Goal: Information Seeking & Learning: Learn about a topic

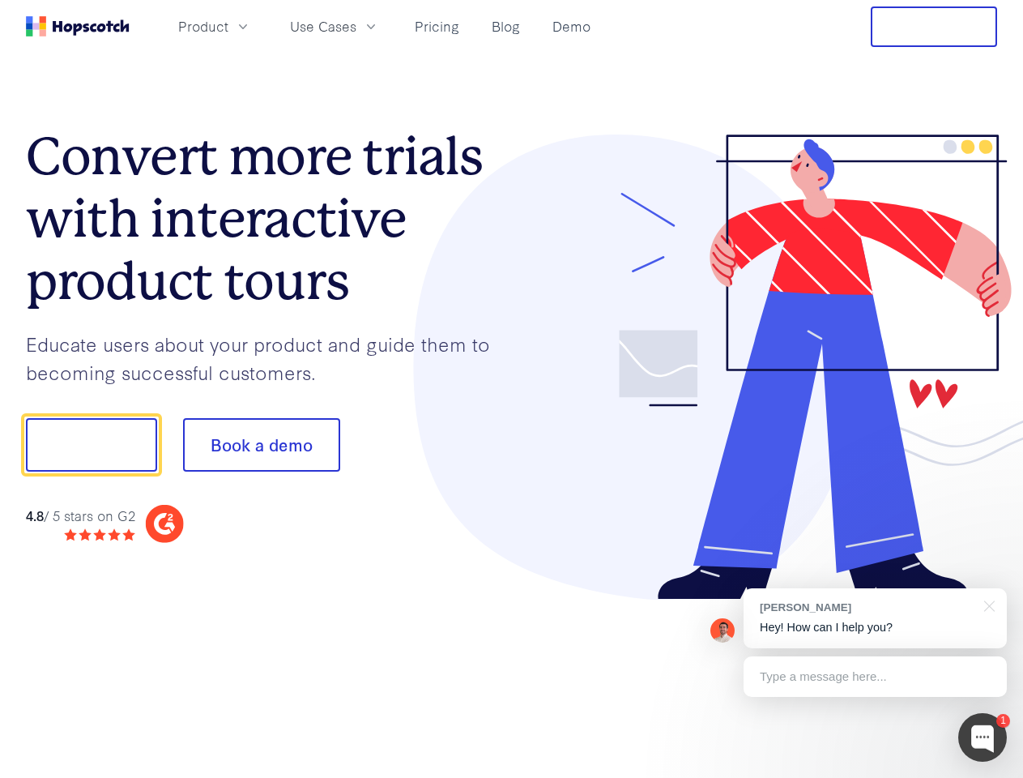
click at [512, 389] on div at bounding box center [755, 367] width 486 height 466
click at [228, 26] on span "Product" at bounding box center [203, 26] width 50 height 20
click at [356, 26] on span "Use Cases" at bounding box center [323, 26] width 66 height 20
click at [934, 27] on button "Free Trial" at bounding box center [934, 26] width 126 height 41
click at [91, 445] on button "Show me!" at bounding box center [91, 444] width 131 height 53
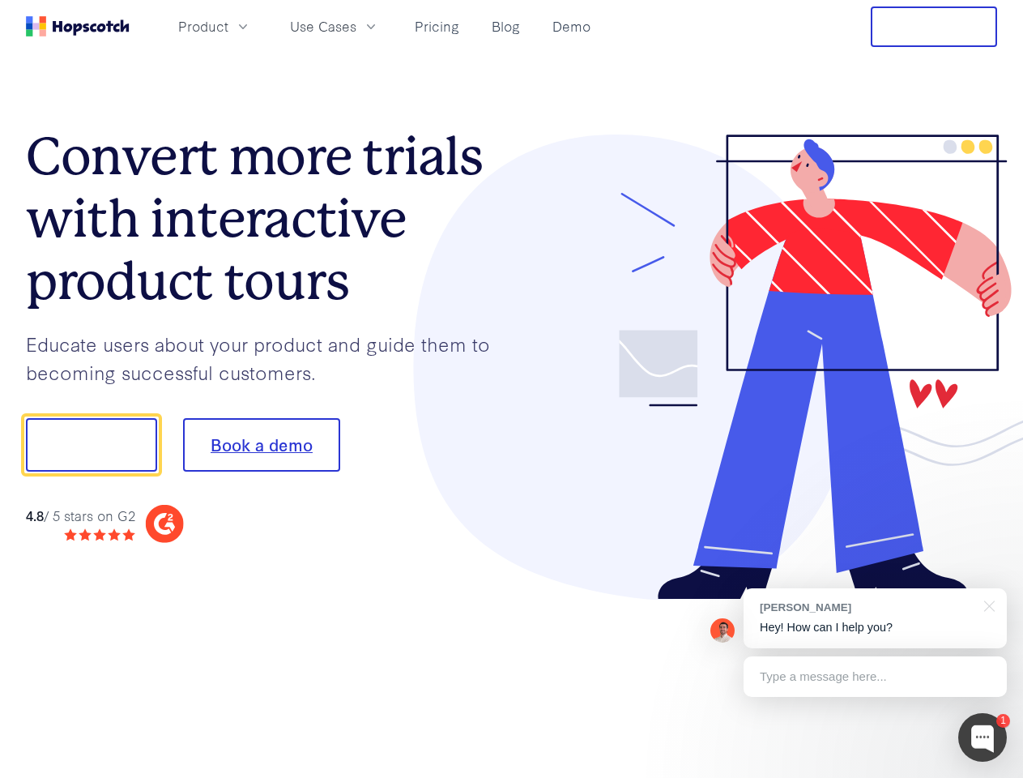
click at [261, 445] on button "Book a demo" at bounding box center [261, 444] width 157 height 53
click at [983, 737] on div at bounding box center [982, 737] width 49 height 49
click at [875, 618] on div "[PERSON_NAME] Hey! How can I help you?" at bounding box center [875, 618] width 263 height 60
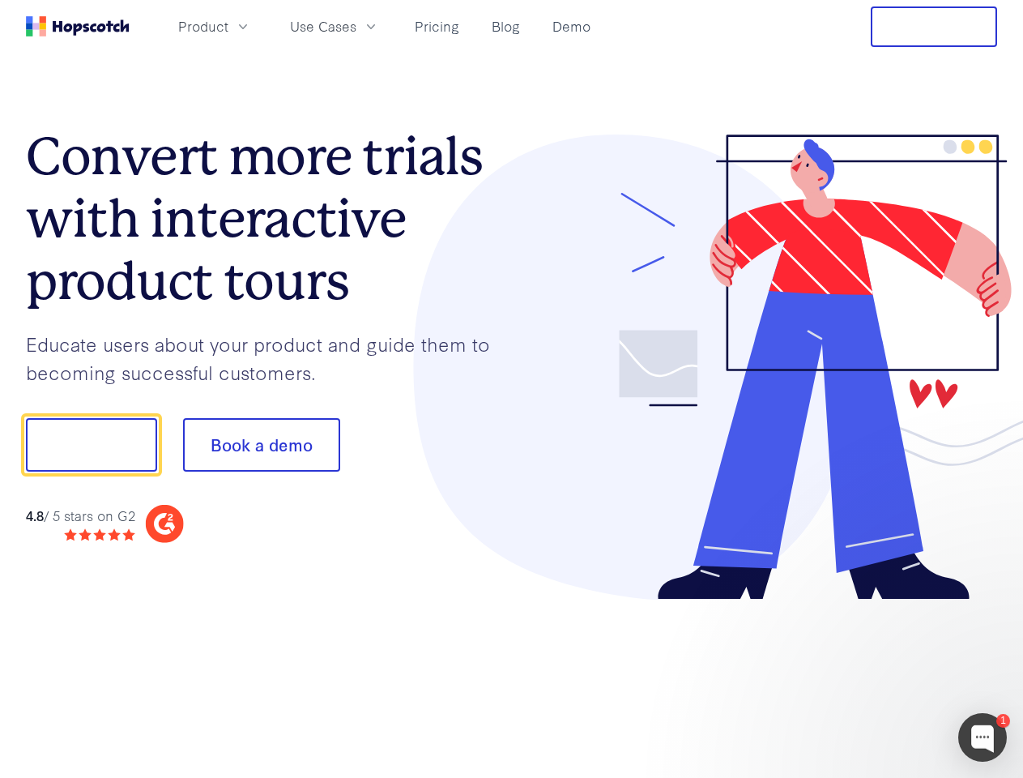
click at [987, 604] on div at bounding box center [855, 443] width 304 height 540
click at [875, 677] on div at bounding box center [855, 443] width 304 height 540
